Goal: Find specific page/section: Find specific page/section

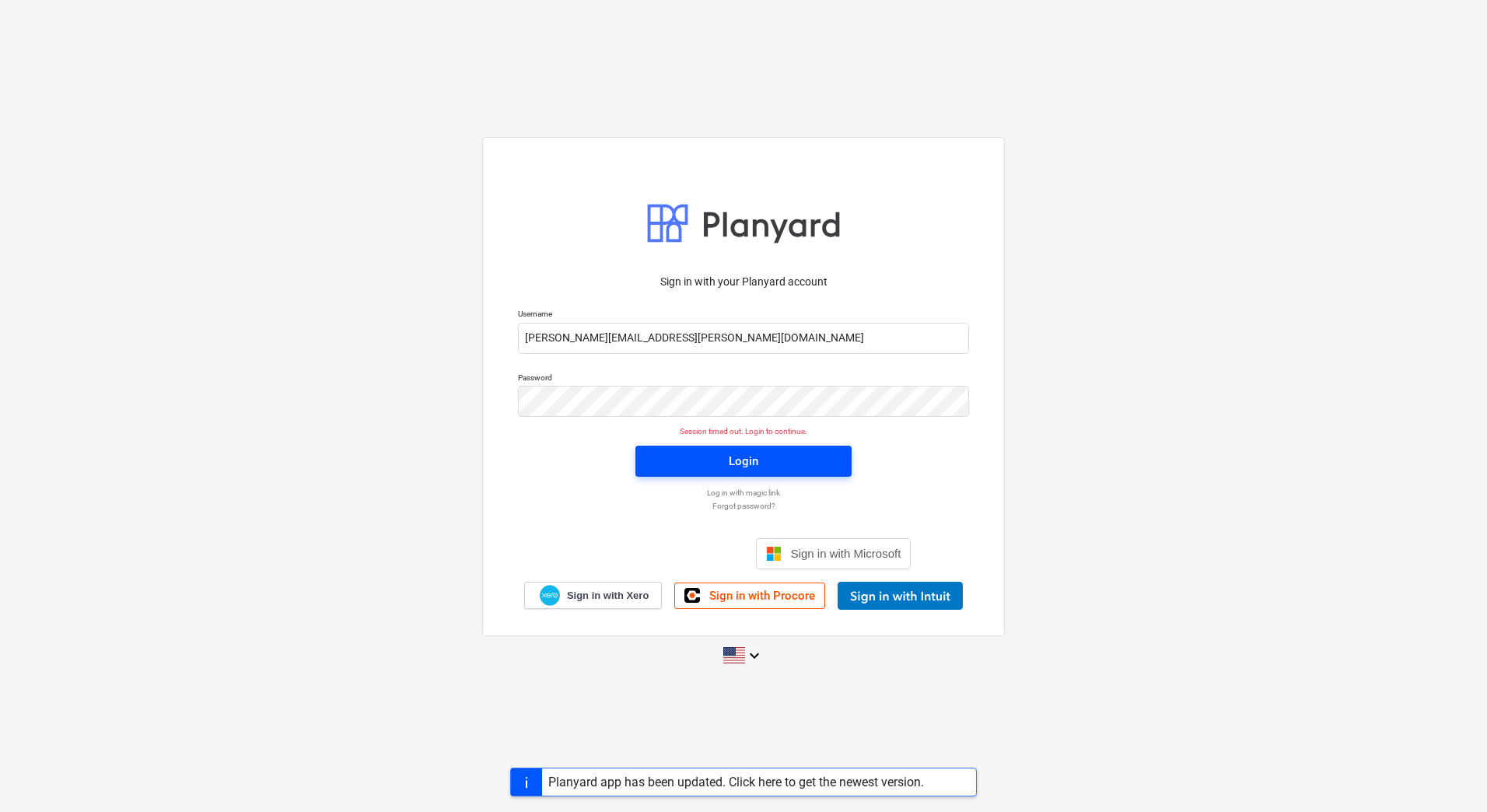
click at [665, 443] on div "Login" at bounding box center [744, 462] width 235 height 50
click at [671, 447] on button "Login" at bounding box center [744, 461] width 216 height 31
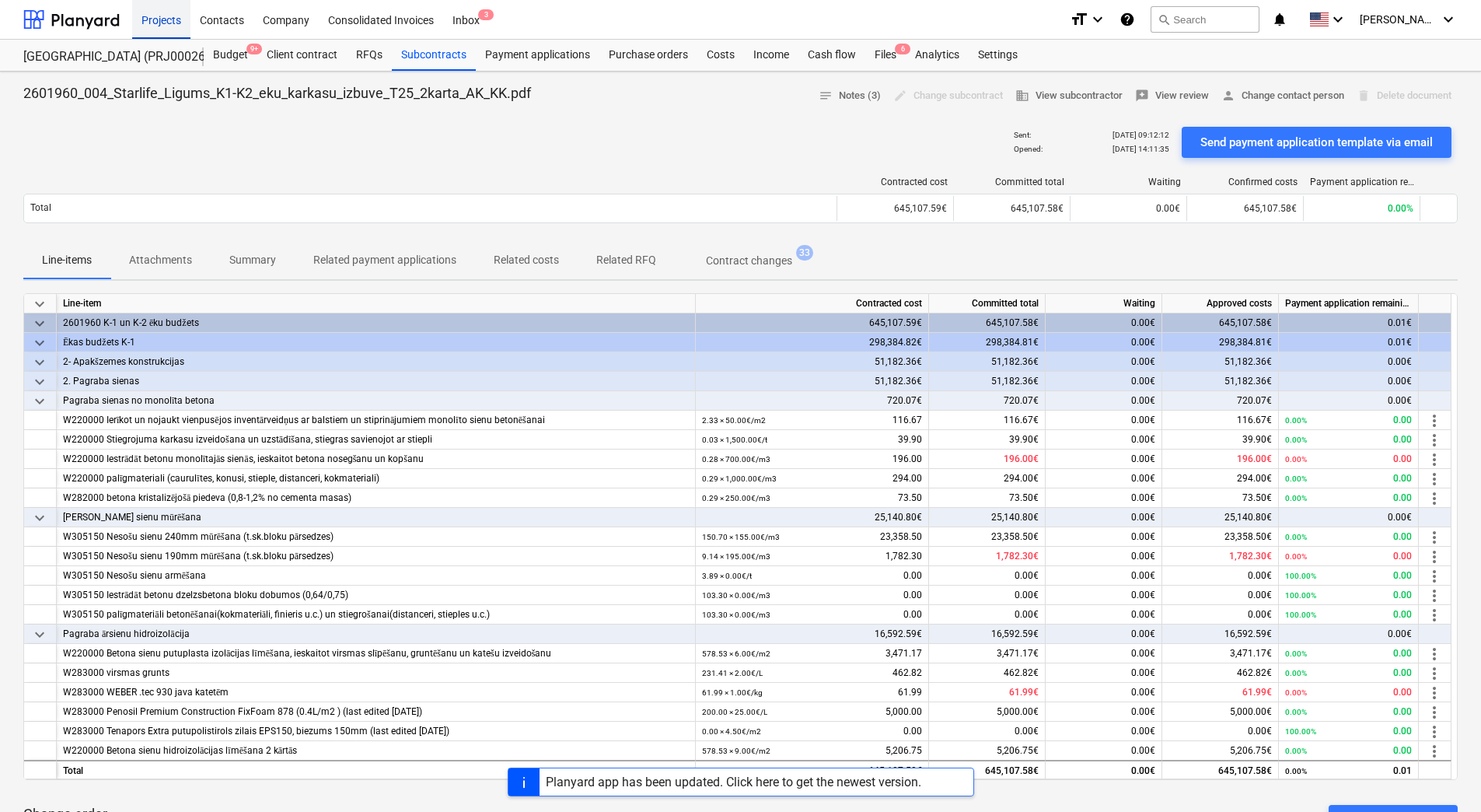
click at [159, 25] on div "Projects" at bounding box center [161, 19] width 59 height 40
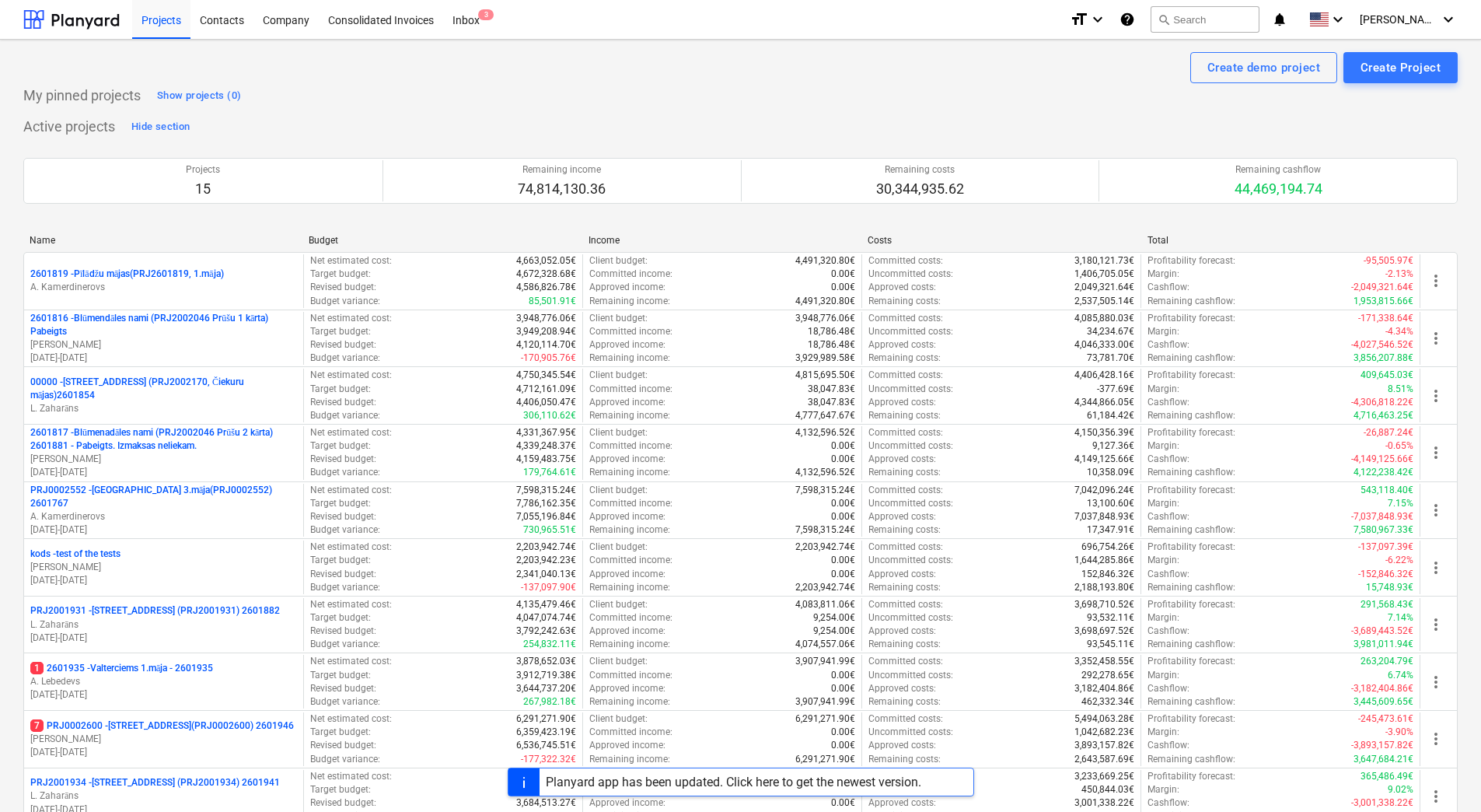
scroll to position [424, 0]
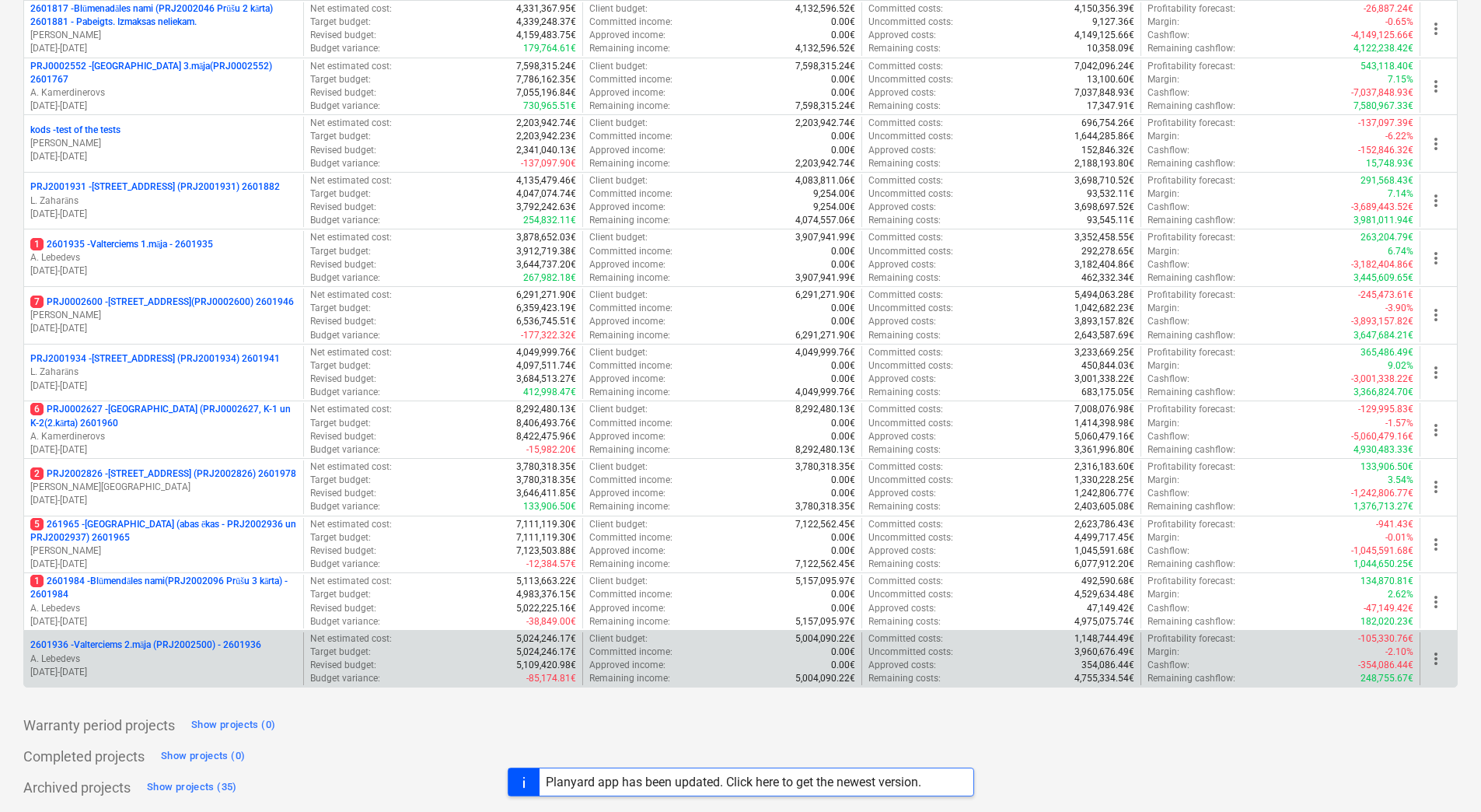
click at [161, 646] on p "2601936 - Valterciems 2.māja (PRJ2002500) - 2601936" at bounding box center [146, 644] width 231 height 13
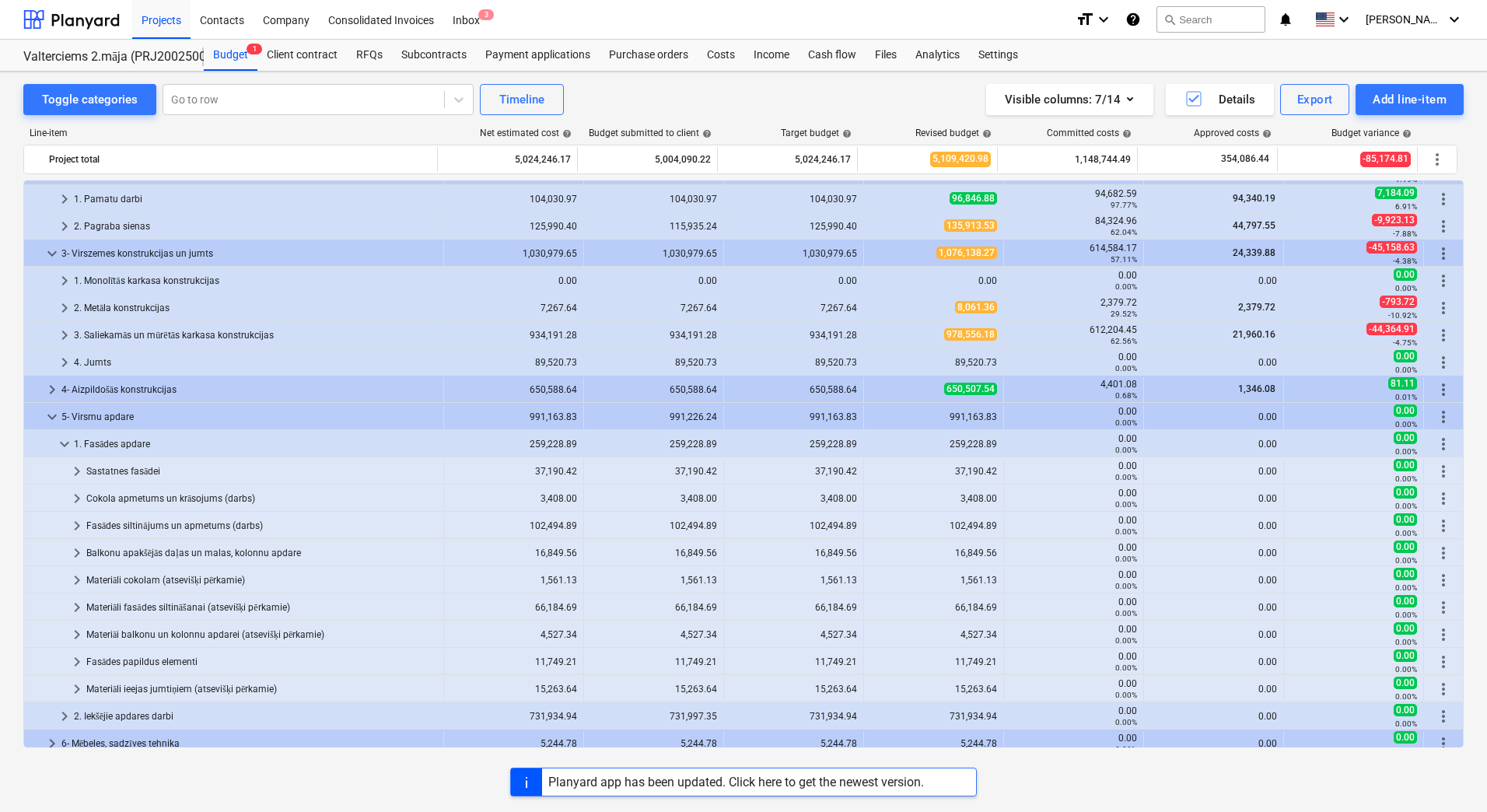
scroll to position [156, 0]
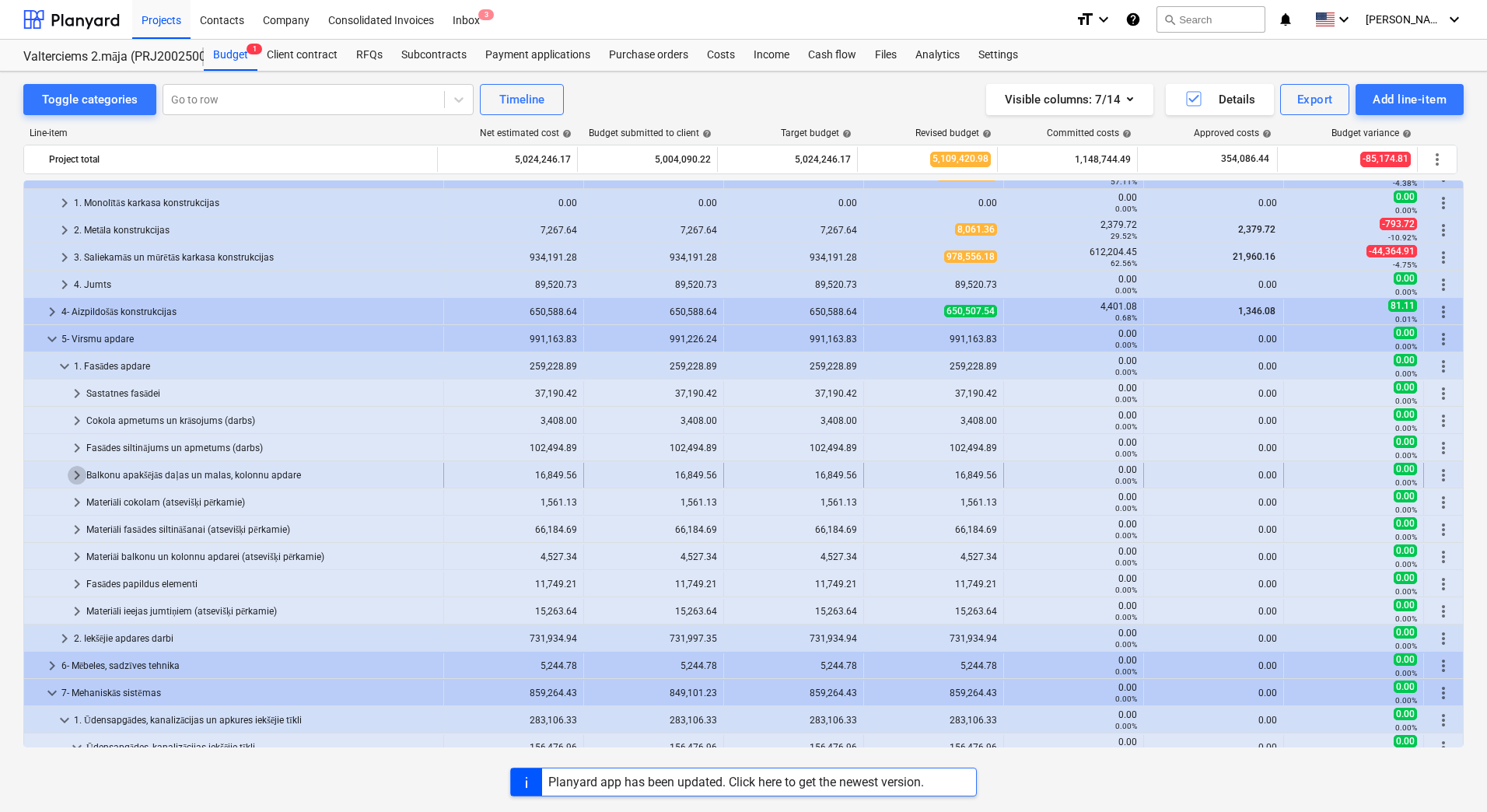
click at [76, 480] on span "keyboard_arrow_right" at bounding box center [78, 475] width 19 height 19
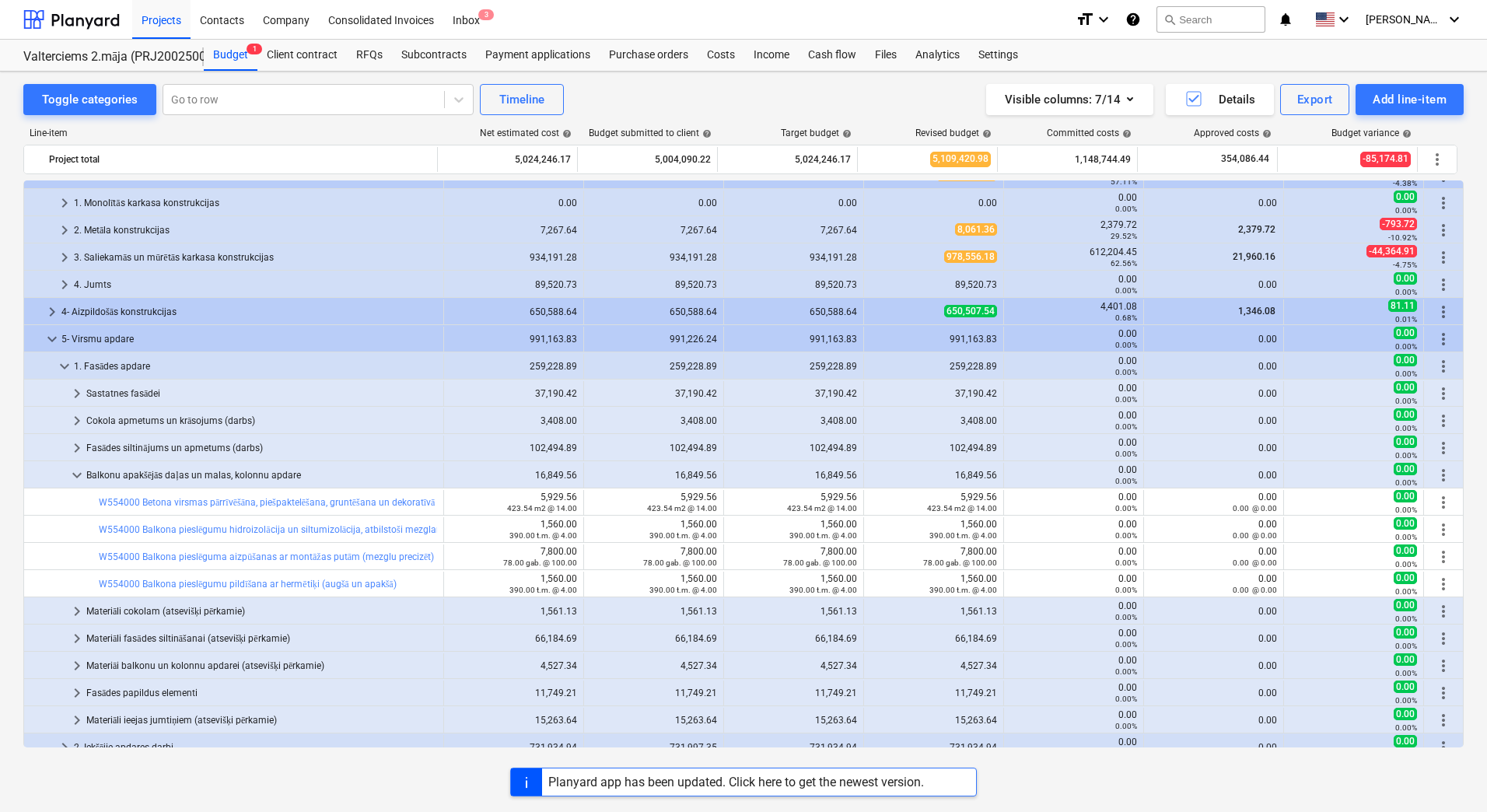
scroll to position [233, 0]
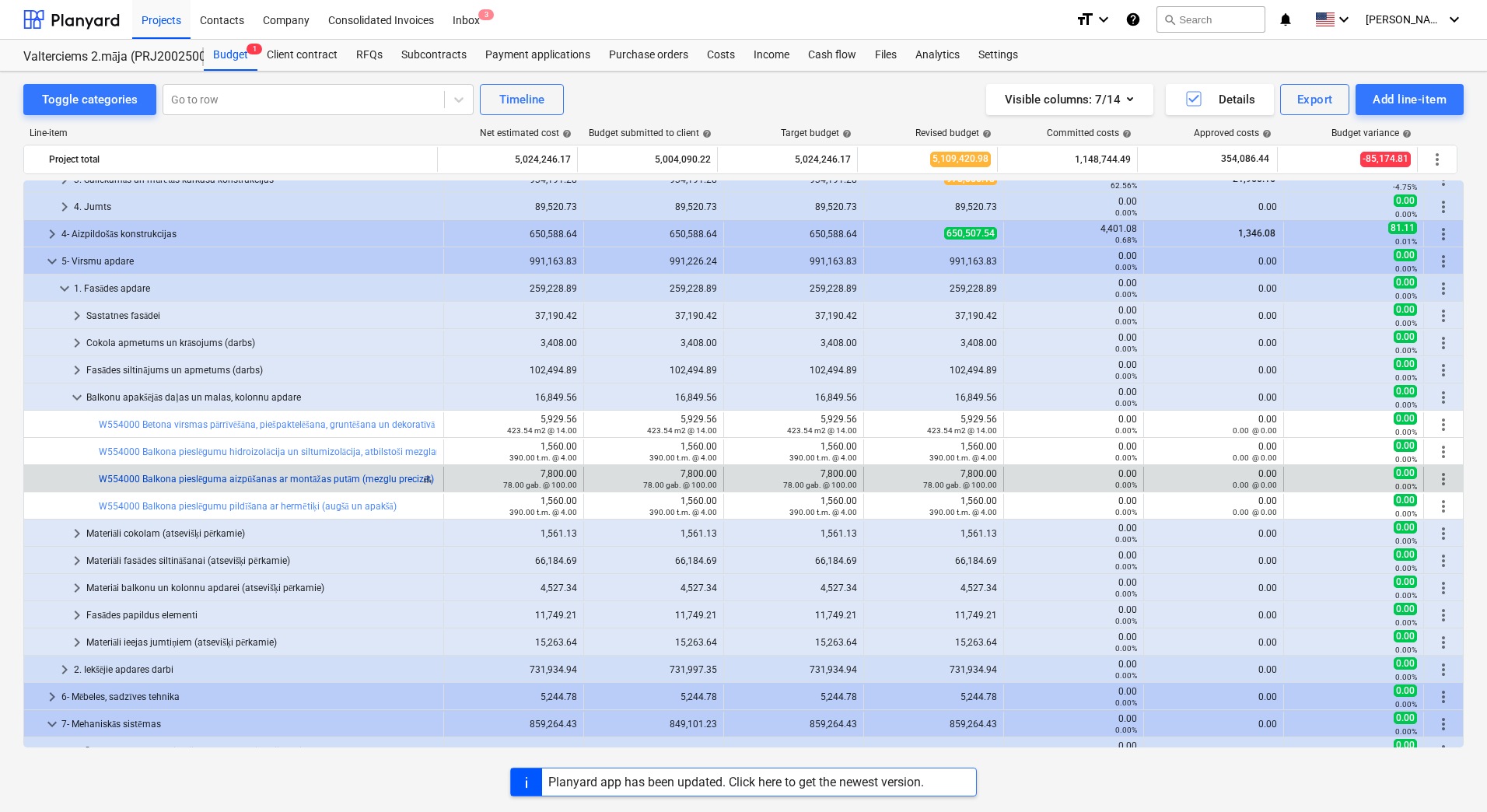
click at [218, 483] on link "W554000 Balkona pieslēguma aizpūšanas ar montāžas putām (mezglu precizēt)" at bounding box center [266, 479] width 335 height 11
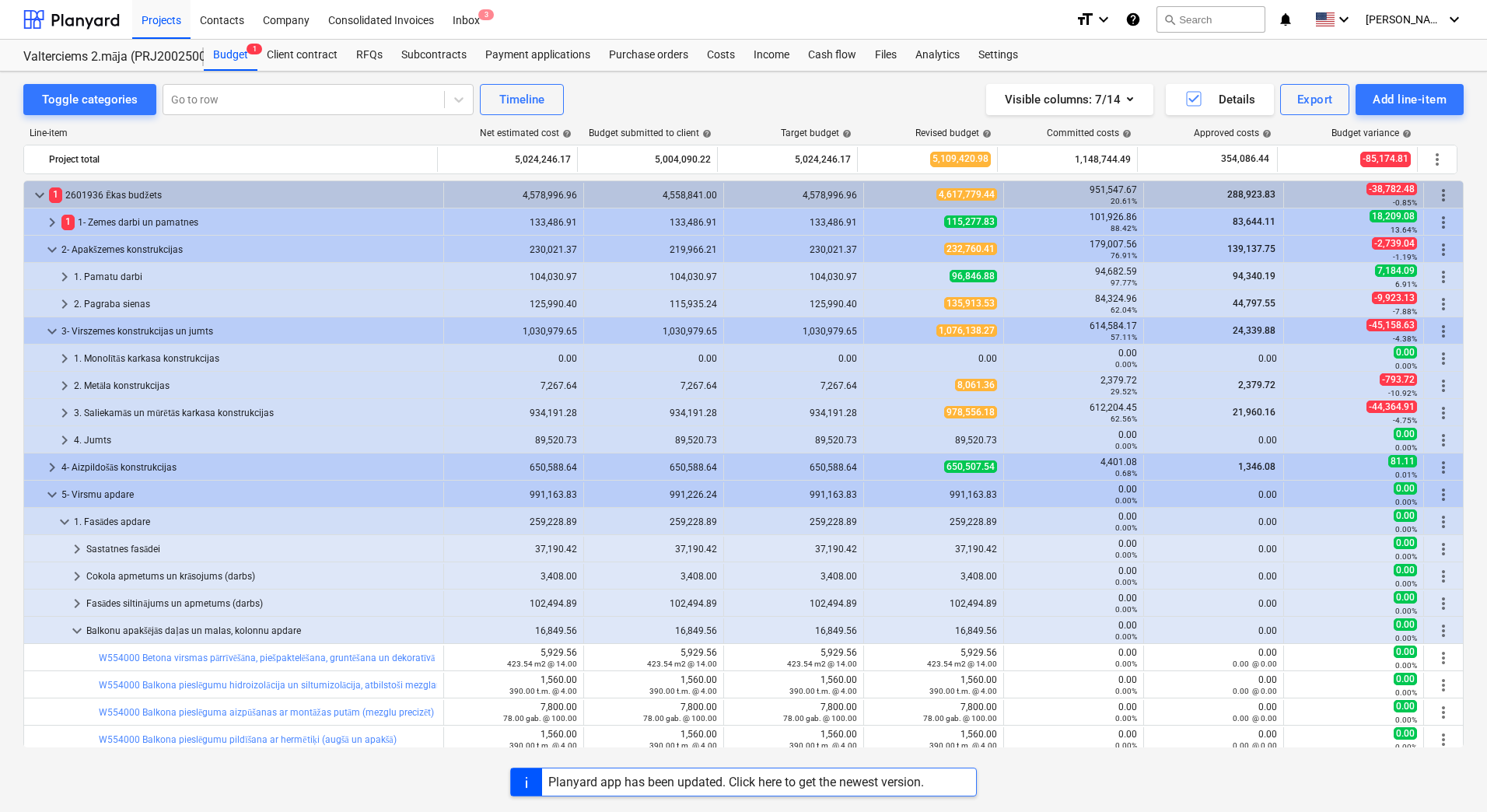
scroll to position [233, 0]
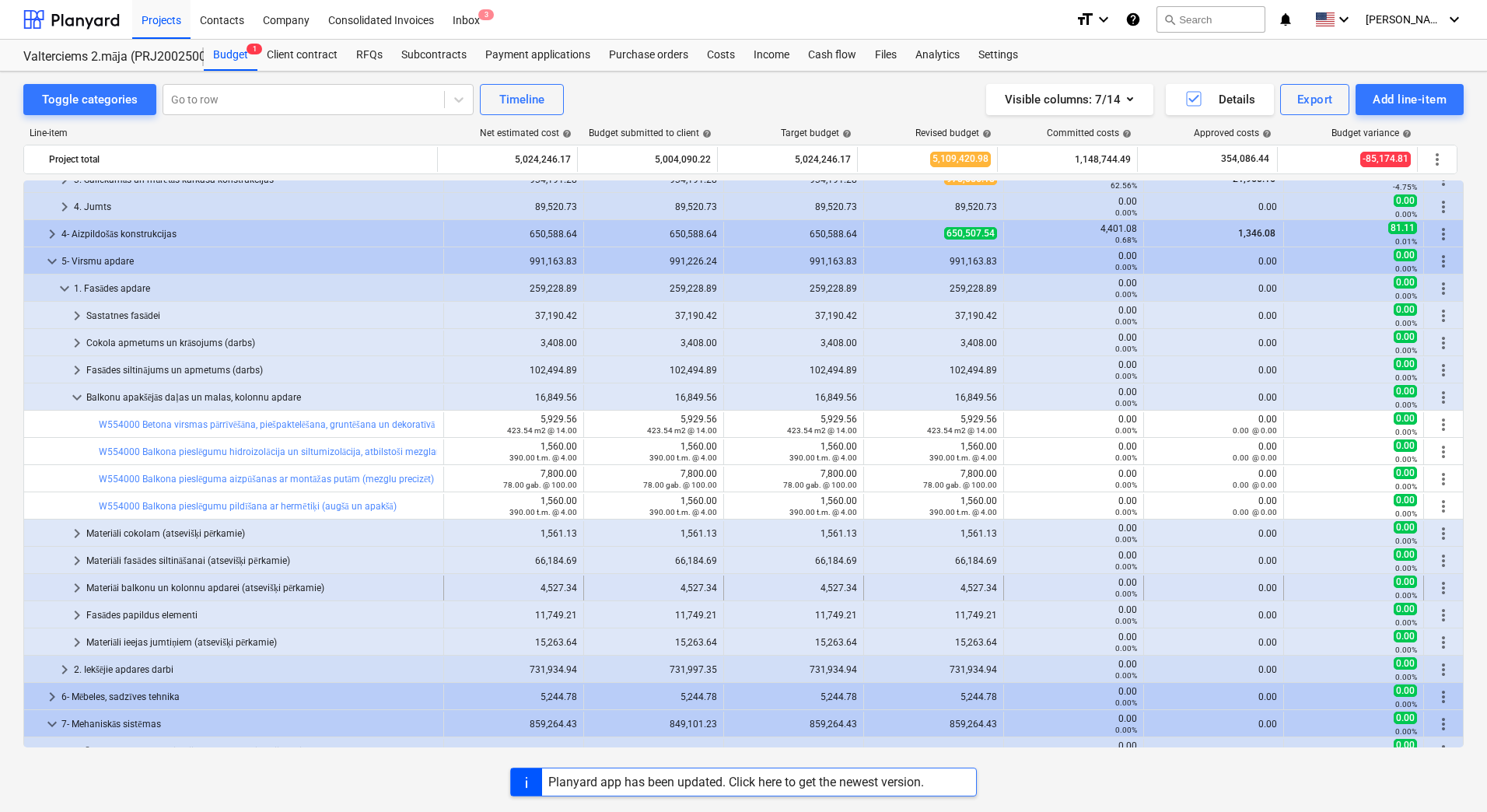
click at [121, 589] on div "Materiāi balkonu un kolonnu apdarei (atsevišķi pērkamie)" at bounding box center [261, 587] width 351 height 25
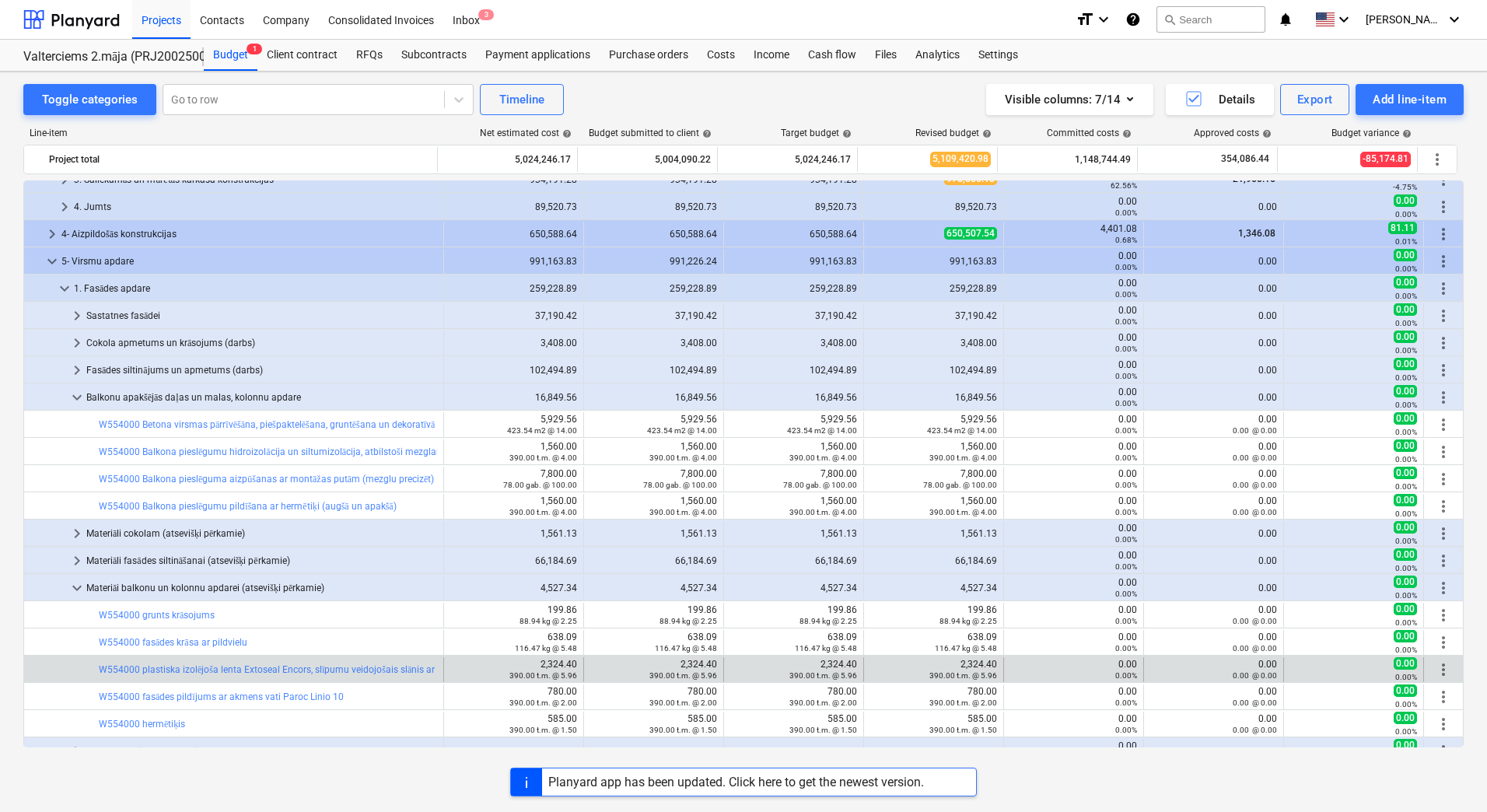
scroll to position [311, 0]
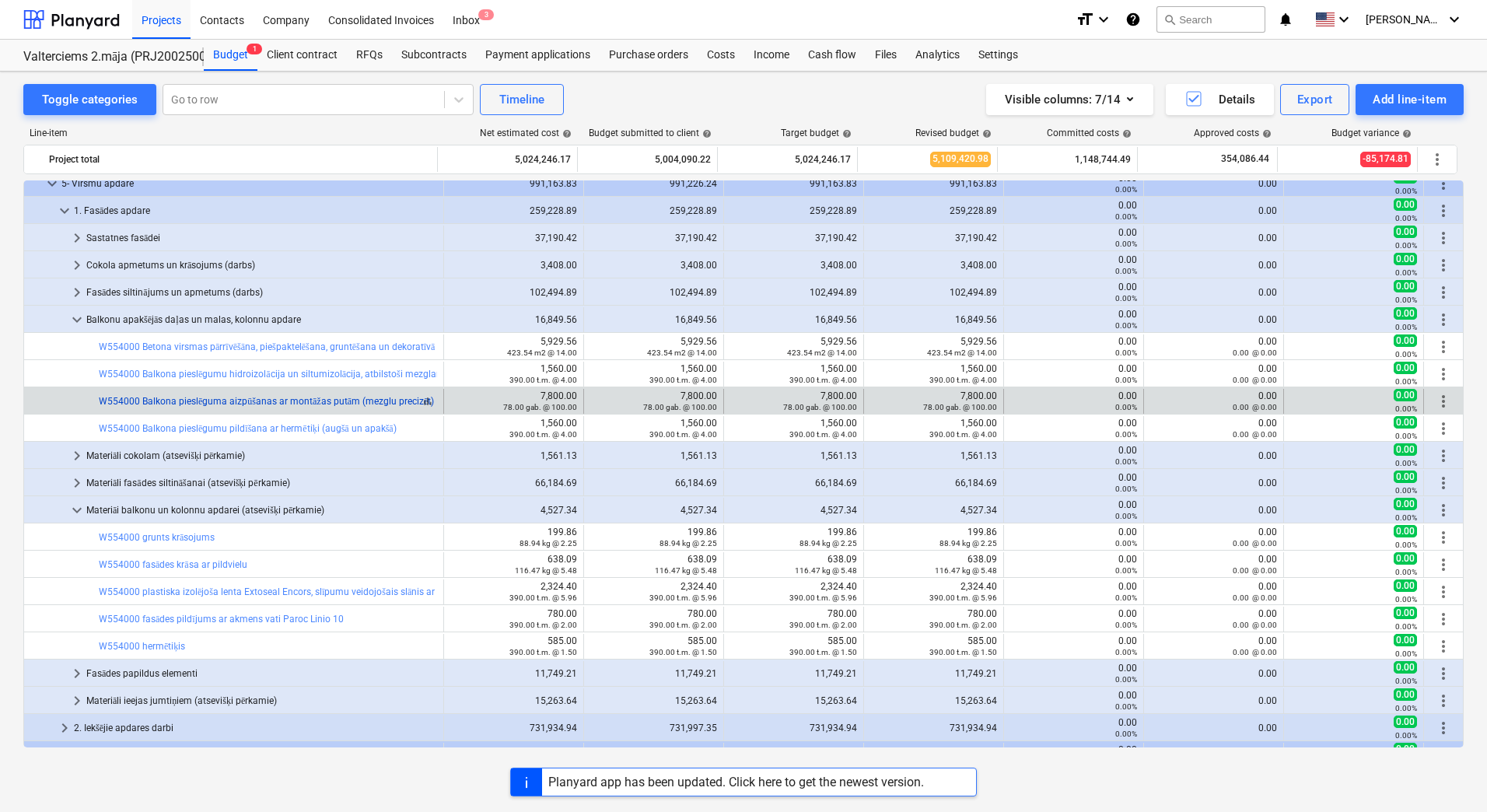
drag, startPoint x: 141, startPoint y: 406, endPoint x: 358, endPoint y: 405, distance: 217.0
click at [209, 404] on link "W554000 Balkona pieslēguma aizpūšanas ar montāžas putām (mezglu precizēt)" at bounding box center [266, 401] width 335 height 11
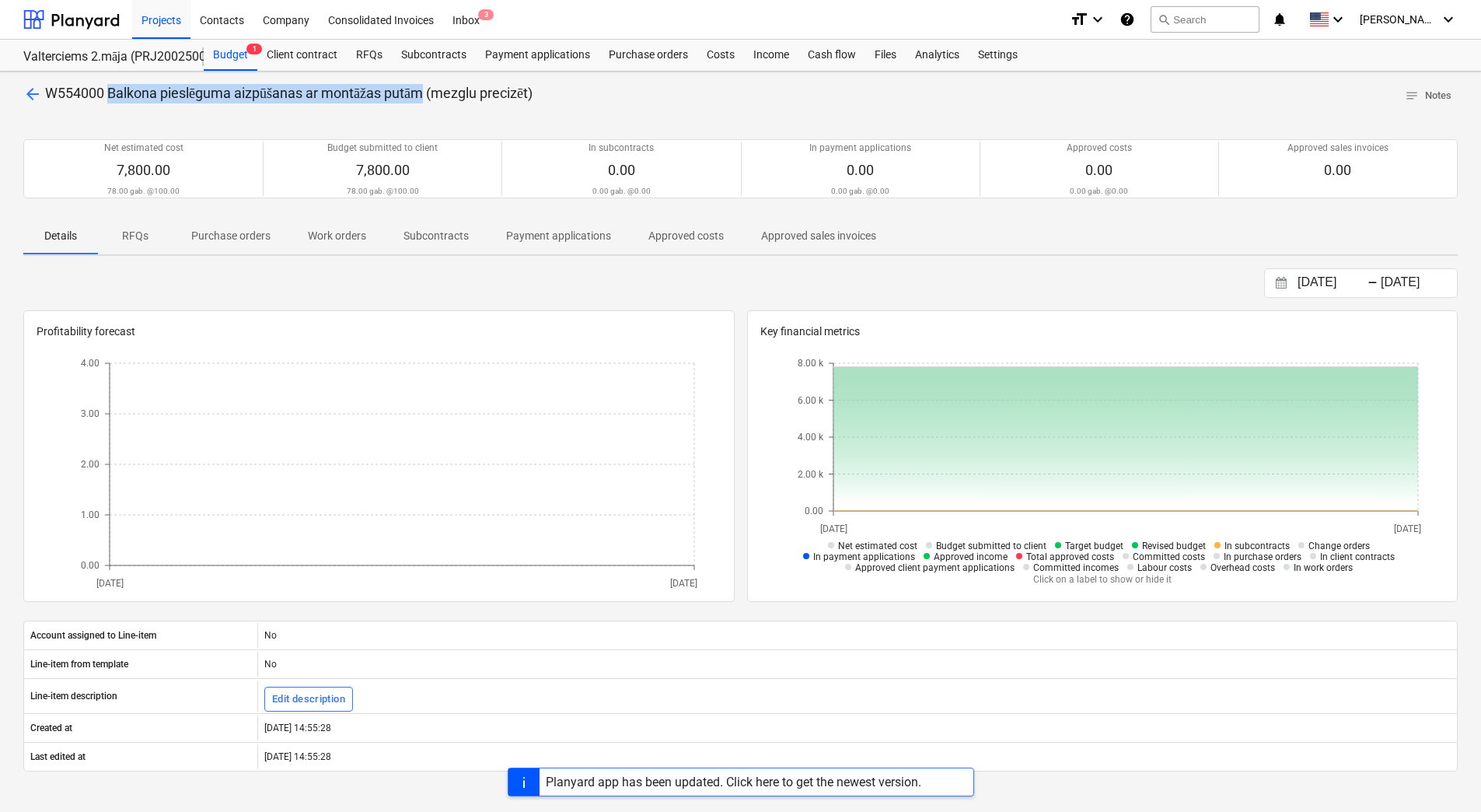
drag, startPoint x: 109, startPoint y: 94, endPoint x: 431, endPoint y: 94, distance: 322.0
click at [431, 94] on span "W554000 Balkona pieslēguma aizpūšanas ar montāžas putām (mezglu precizēt)" at bounding box center [288, 92] width 487 height 16
copy span "Balkona pieslēguma aizpūšanas ar montāžas putām"
click at [13, 276] on div "arrow_back W554000 Balkona pieslēguma aizpūšanas ar montāžas putām (mezglu prec…" at bounding box center [740, 552] width 1481 height 962
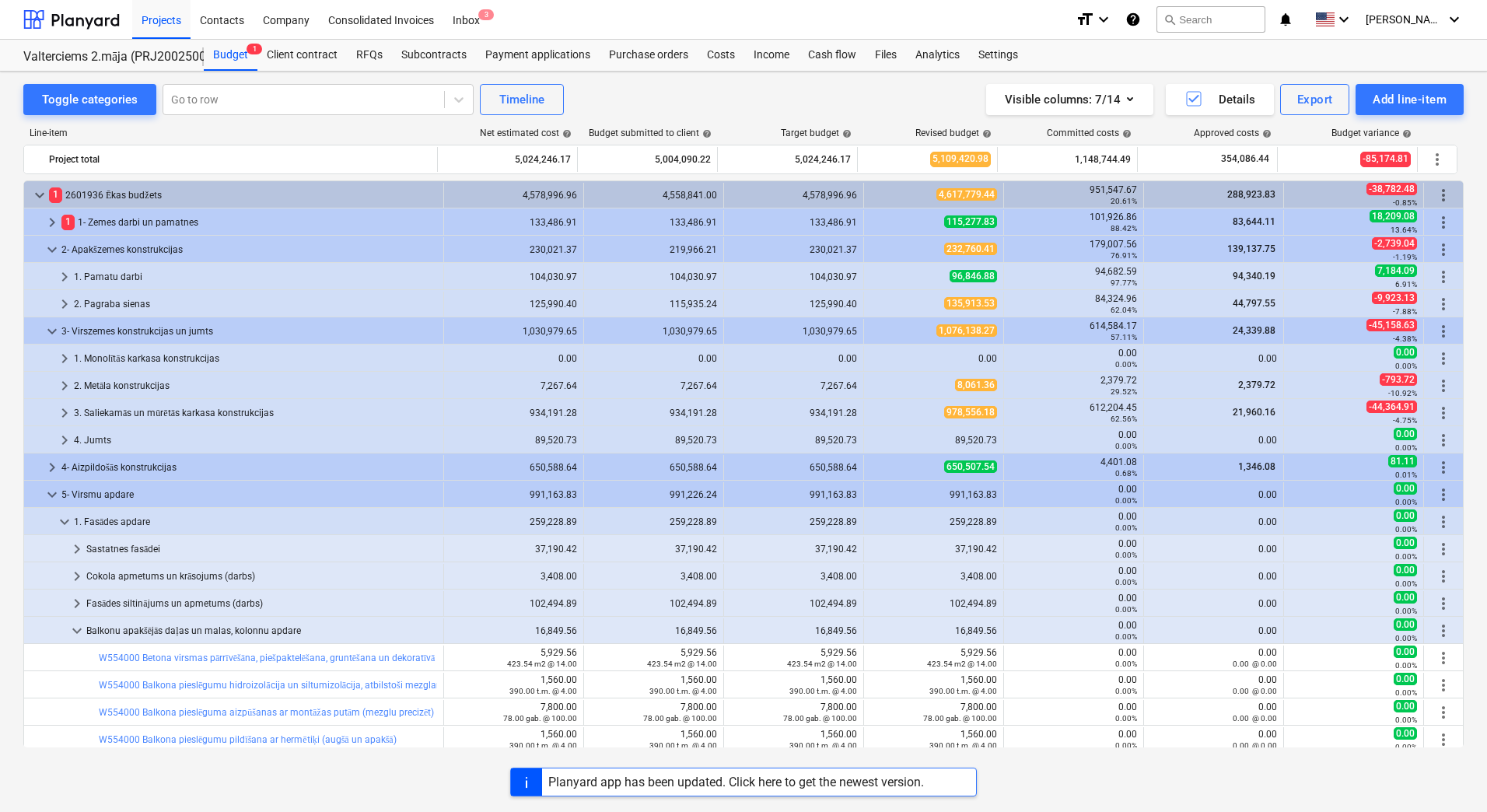
scroll to position [311, 0]
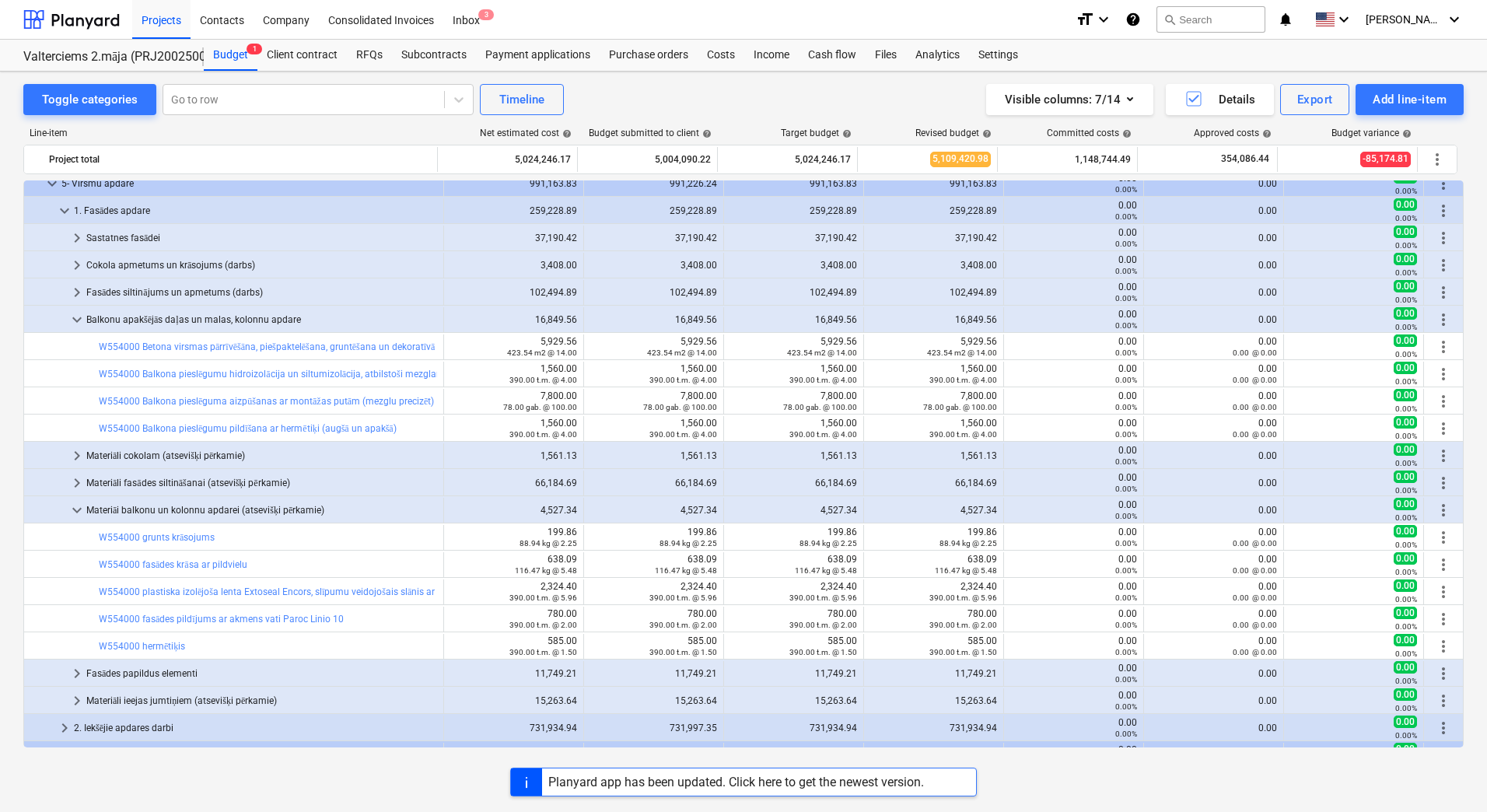
drag, startPoint x: 656, startPoint y: 112, endPoint x: 557, endPoint y: 4, distance: 146.5
click at [656, 112] on div "Toggle categories Go to row Timeline Visible columns : 7/14 Details Export Add …" at bounding box center [744, 100] width 1440 height 31
click at [885, 93] on div "Visible columns : 7/14 Details Export Add line-item" at bounding box center [1121, 100] width 686 height 31
